Goal: Task Accomplishment & Management: Use online tool/utility

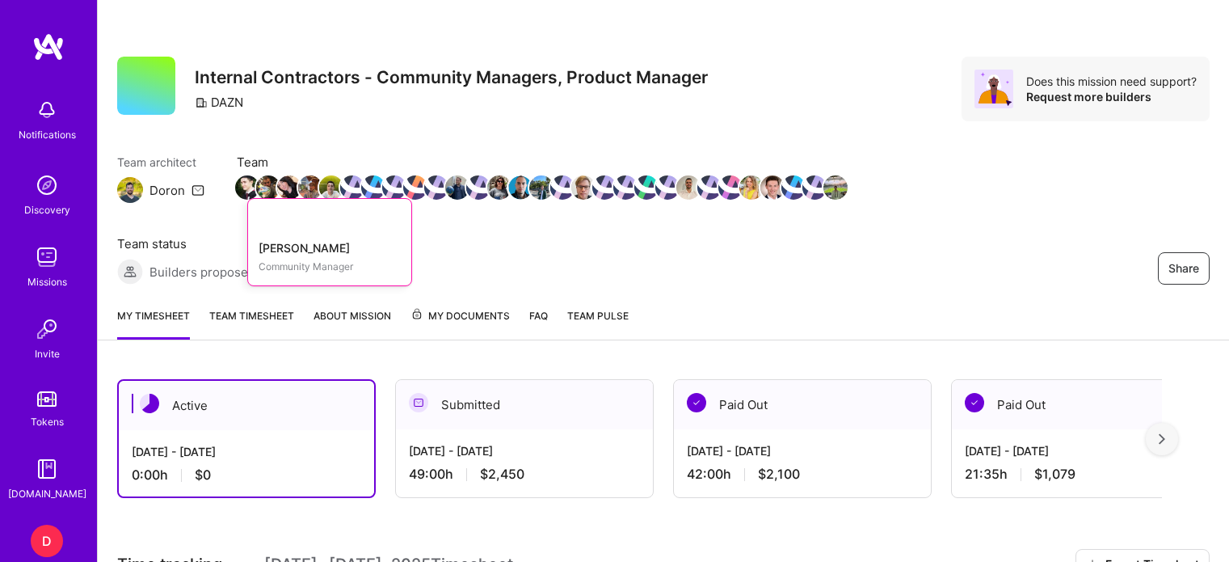
scroll to position [255, 0]
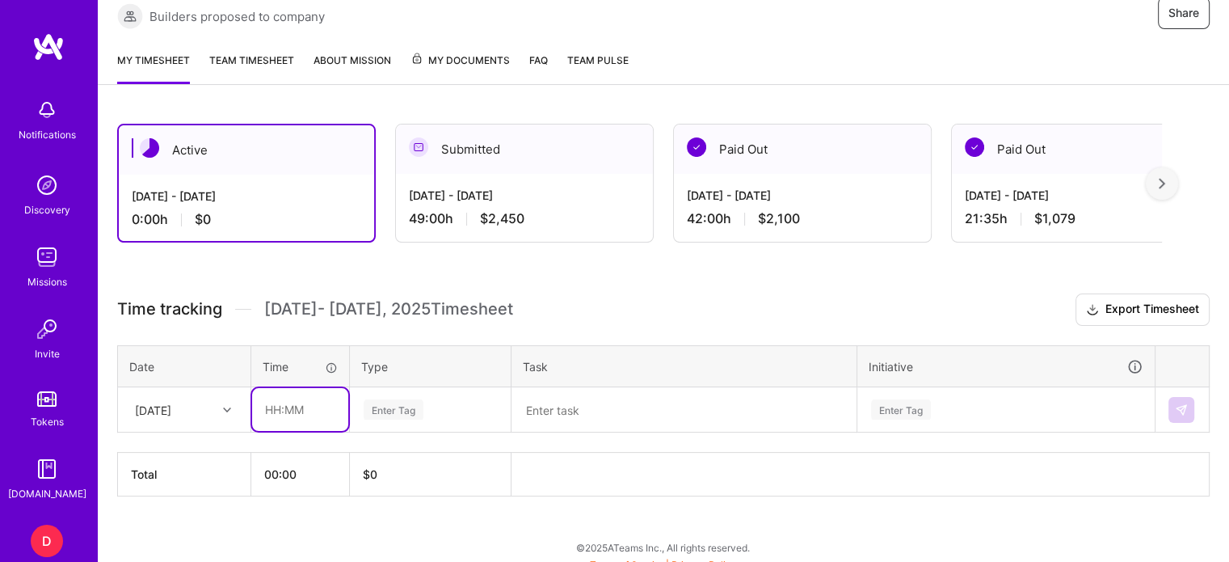
click at [275, 410] on input "text" at bounding box center [300, 409] width 96 height 43
type input "01:00"
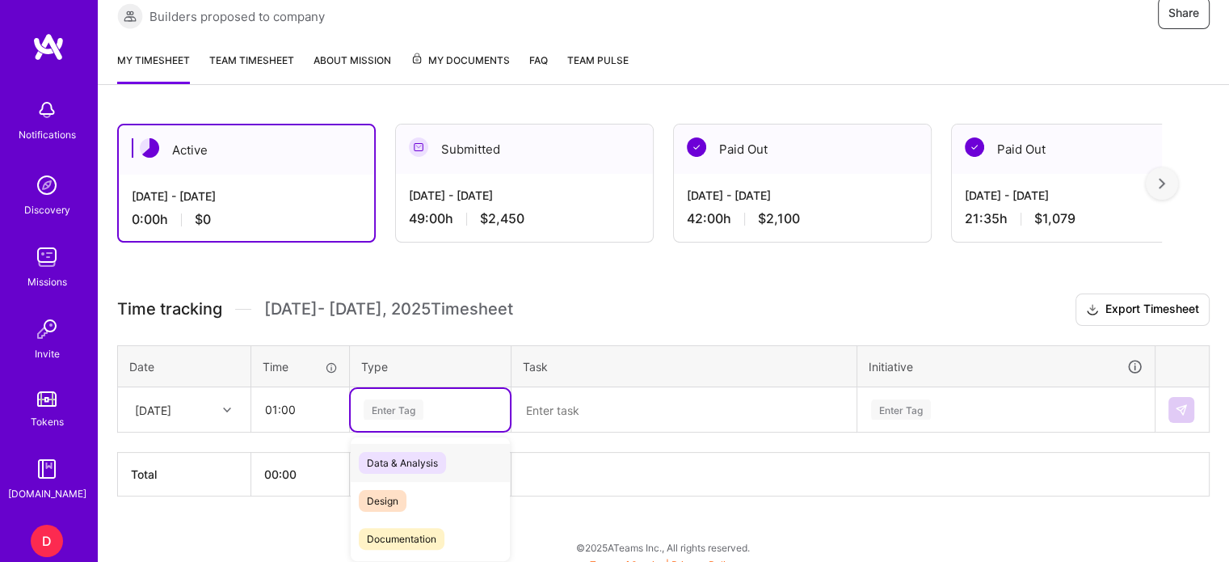
click at [399, 402] on div "Enter Tag" at bounding box center [394, 409] width 60 height 25
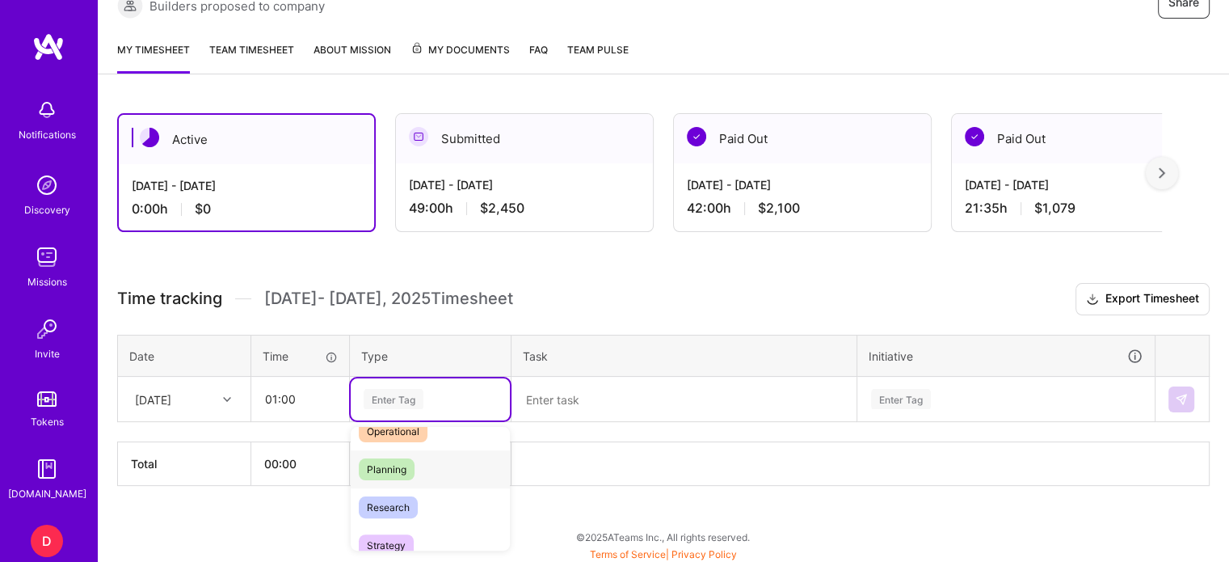
scroll to position [327, 0]
click at [391, 465] on span "Planning" at bounding box center [387, 468] width 56 height 22
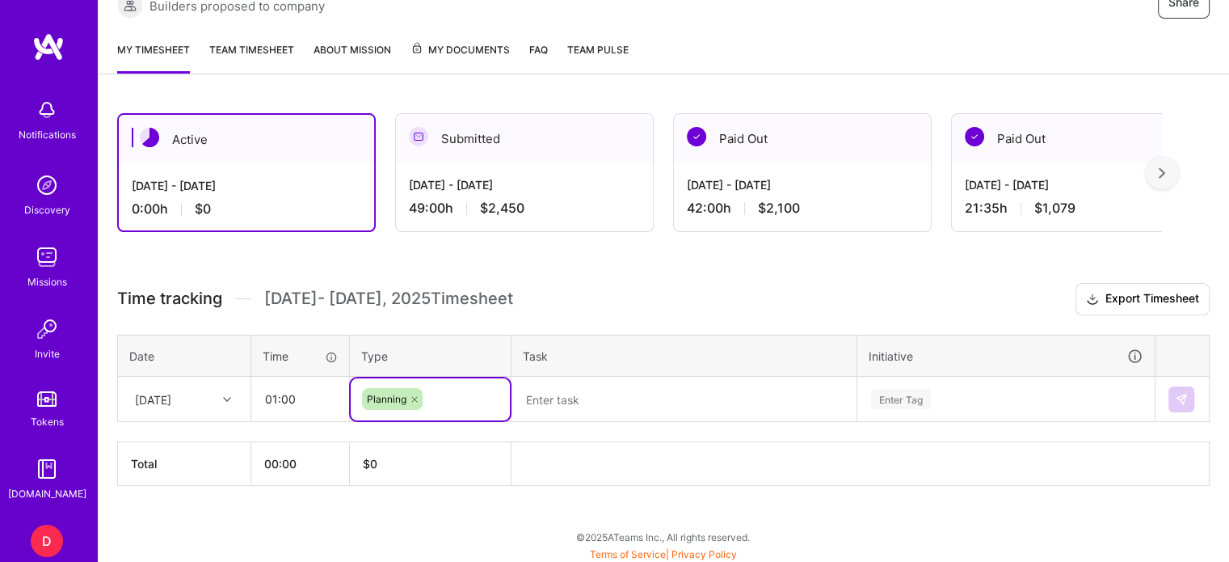
click at [569, 390] on textarea at bounding box center [684, 399] width 342 height 42
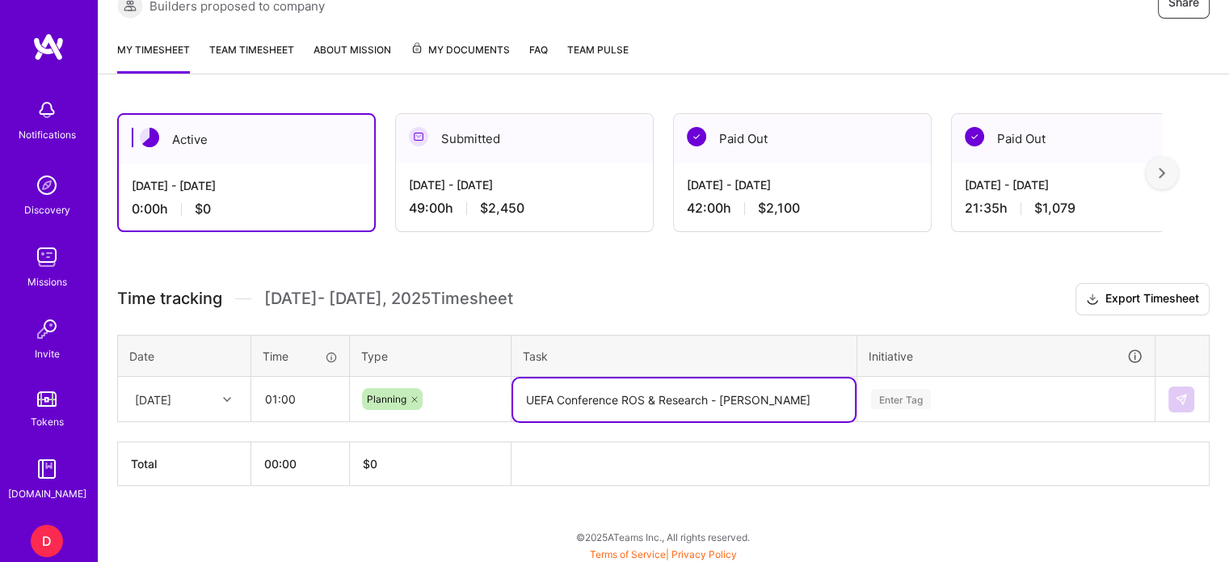
type textarea "UEFA Conference ROS & Research - [PERSON_NAME]"
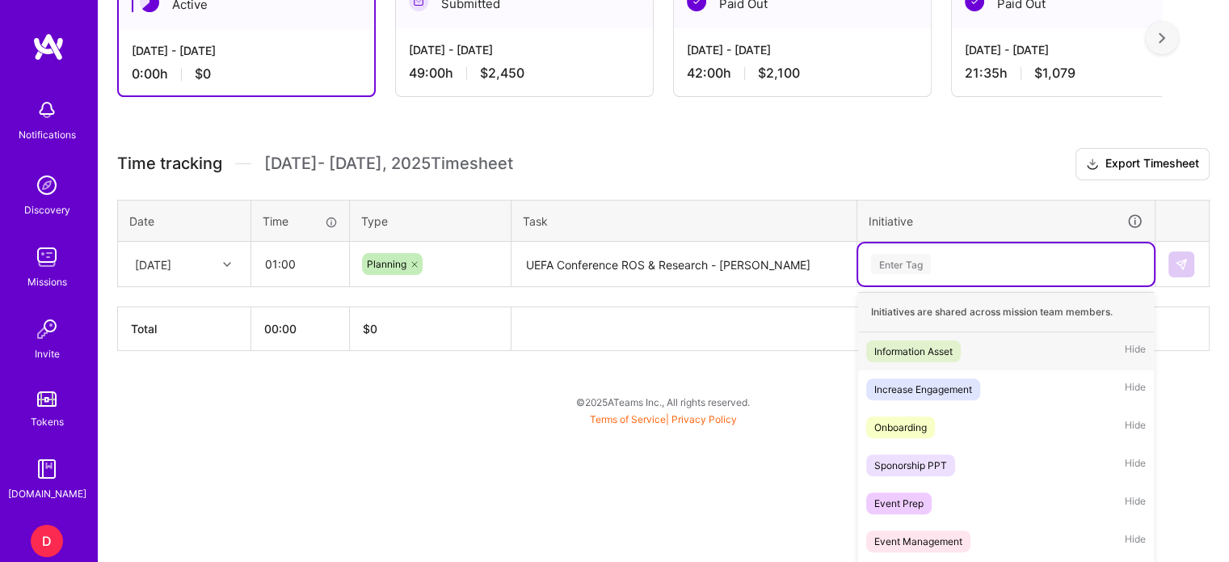
click at [916, 285] on div "option Information Asset focused, 1 of 31. 31 results available. Use Up and Dow…" at bounding box center [1006, 264] width 296 height 42
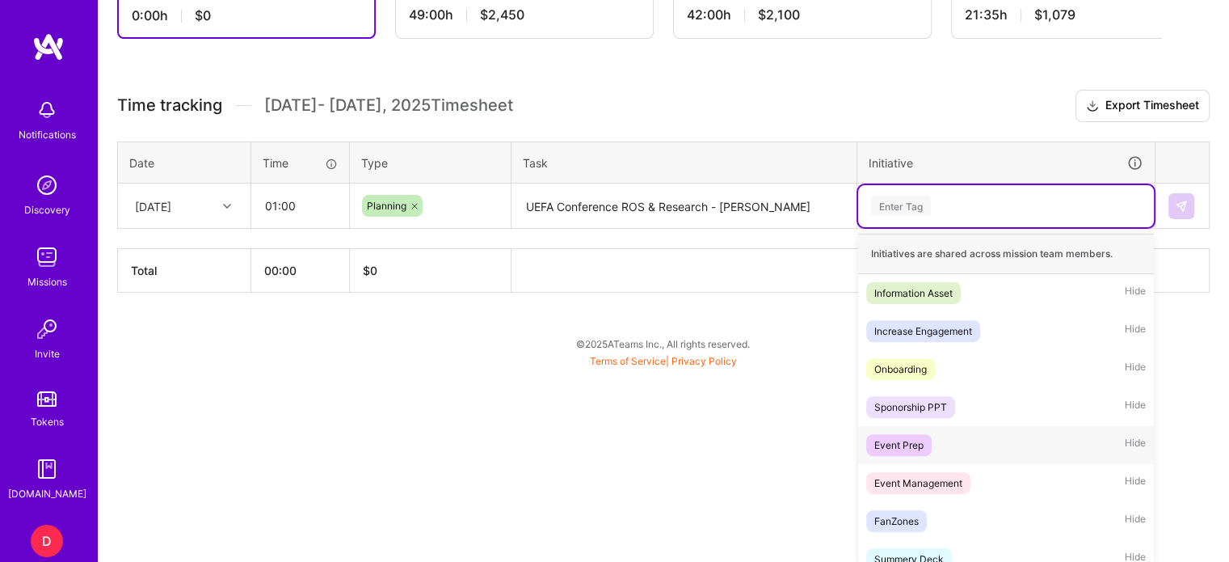
click at [912, 444] on div "Event Prep" at bounding box center [899, 444] width 49 height 17
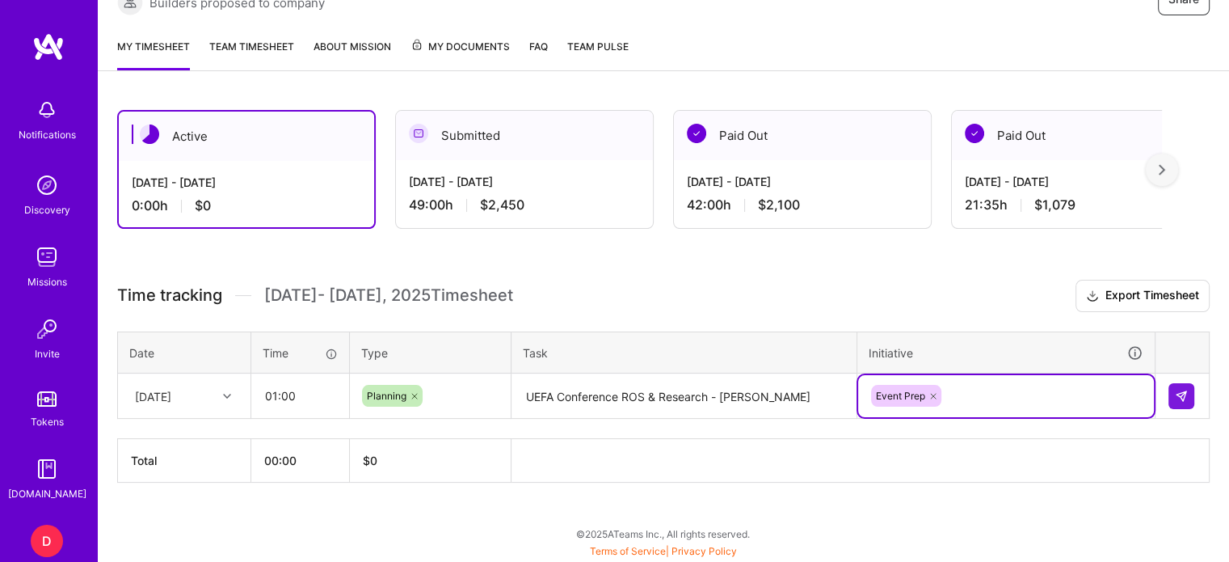
scroll to position [266, 0]
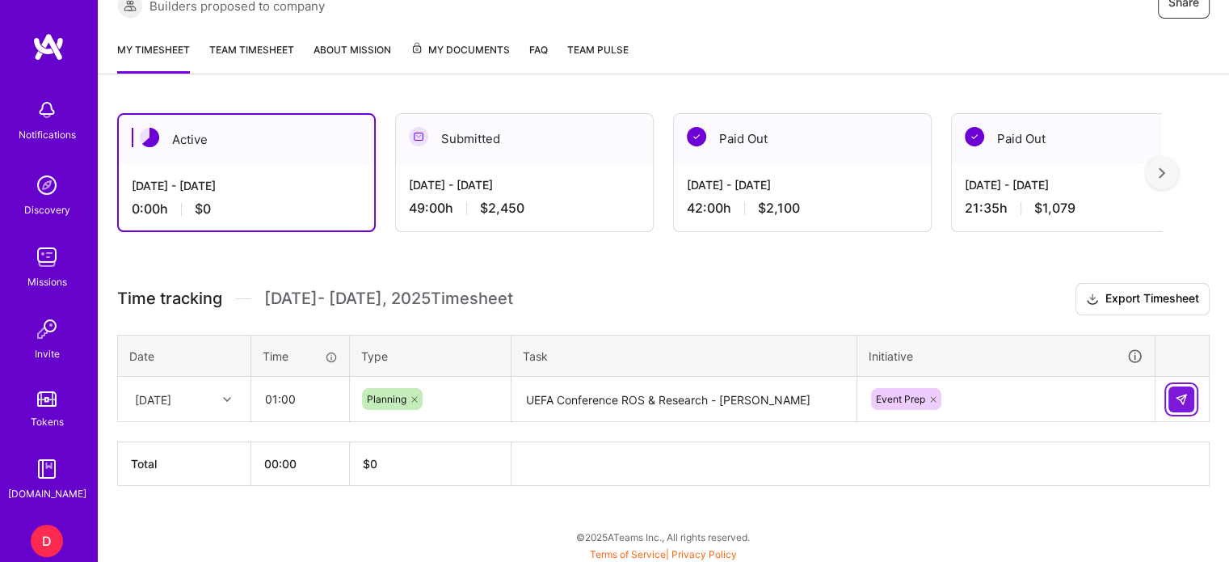
click at [1180, 393] on img at bounding box center [1181, 399] width 13 height 13
